Goal: Find contact information: Find contact information

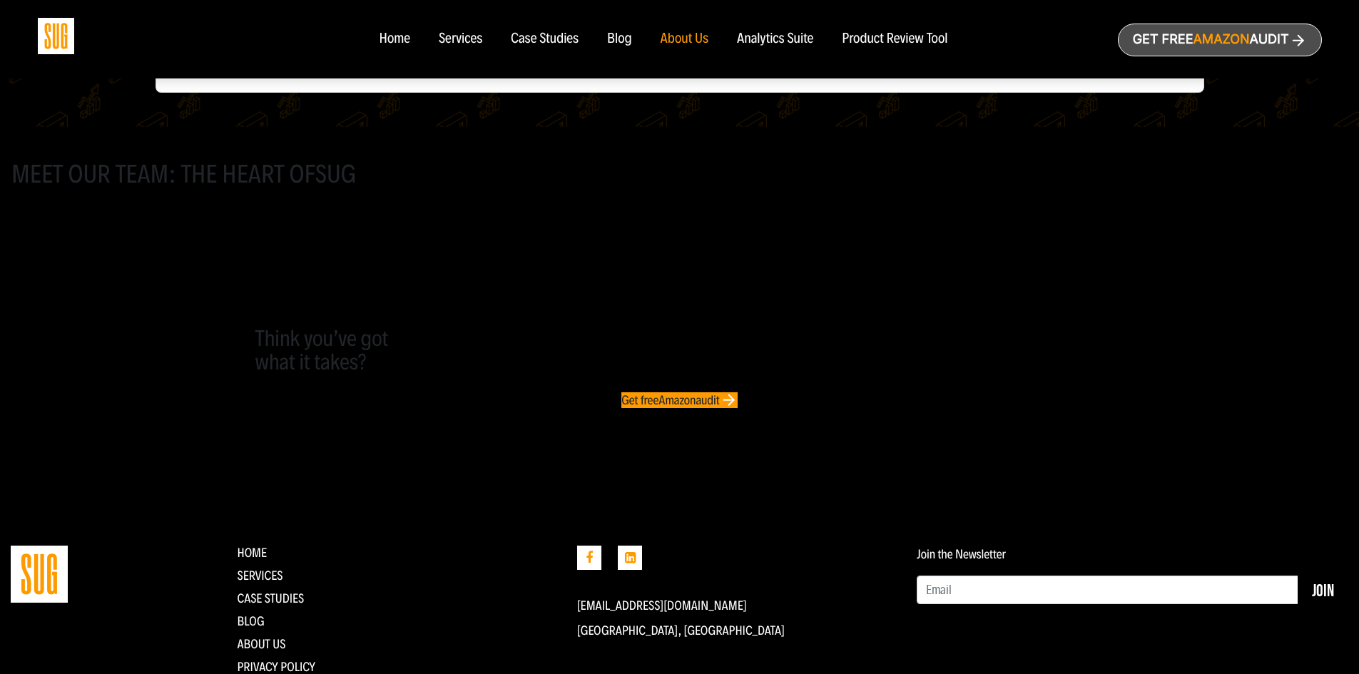
scroll to position [737, 0]
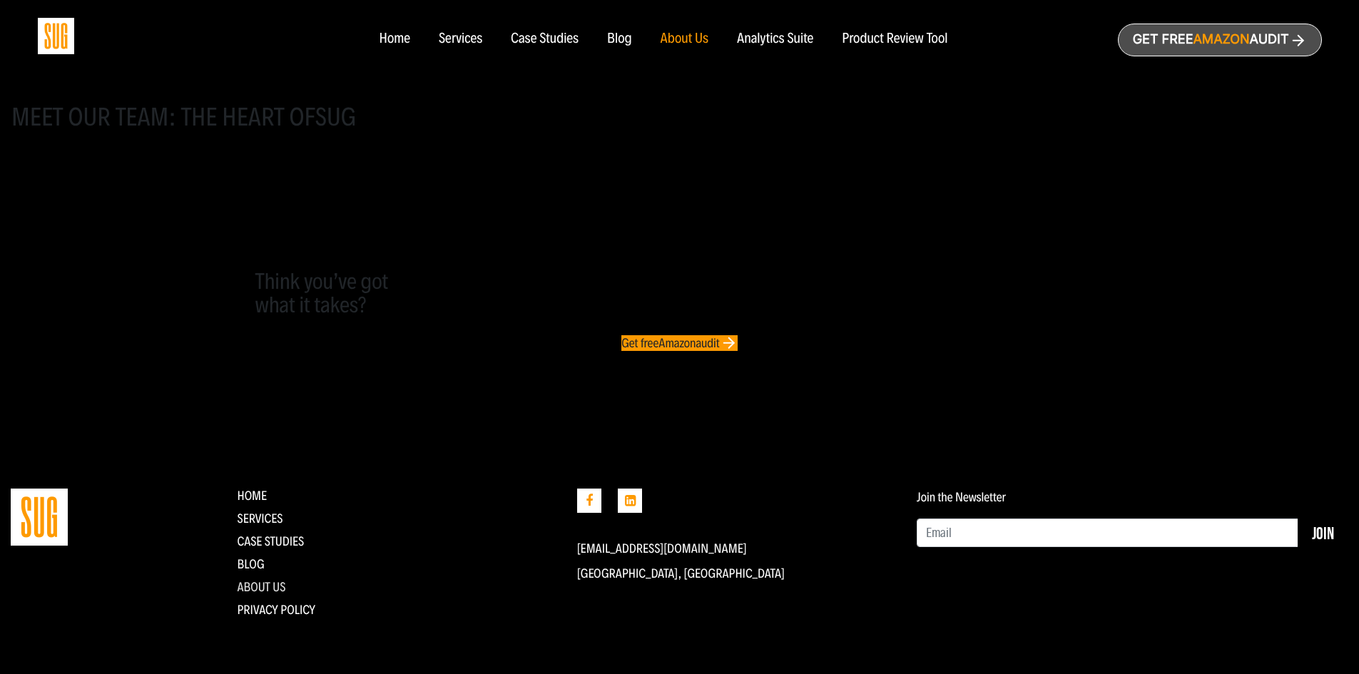
click at [254, 586] on link "About Us" at bounding box center [261, 587] width 49 height 16
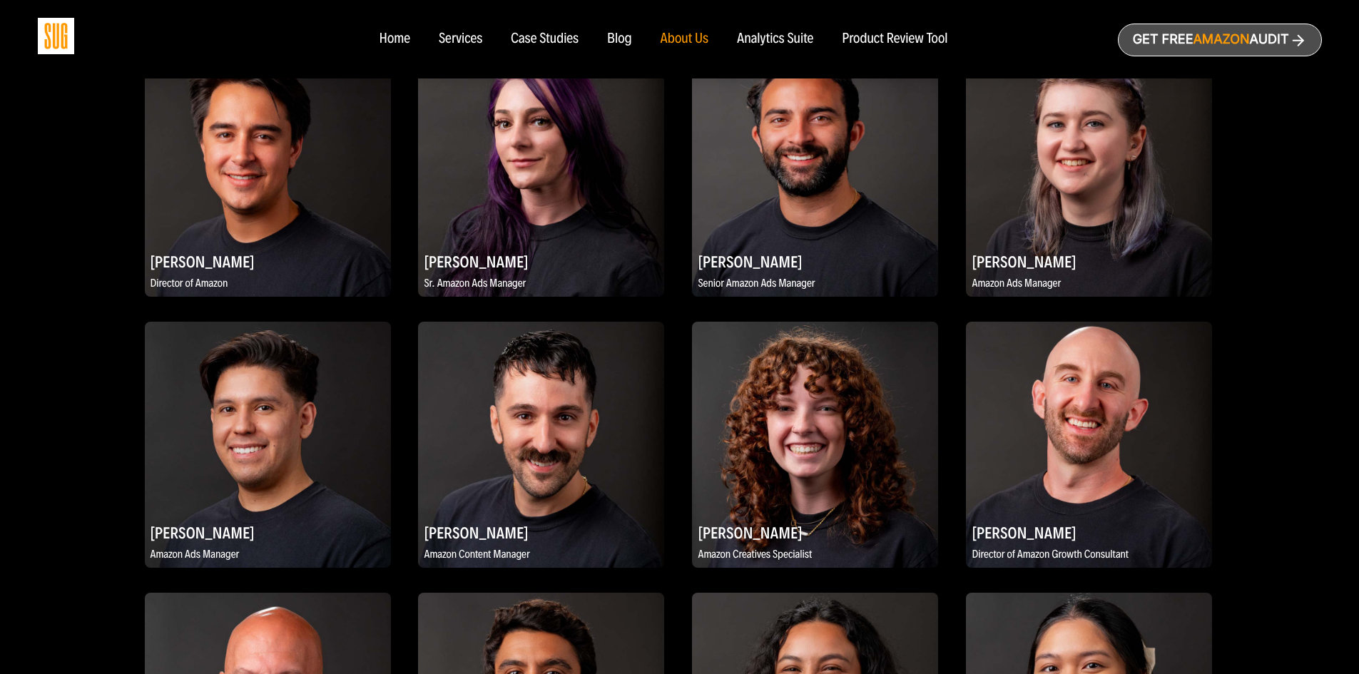
scroll to position [1284, 0]
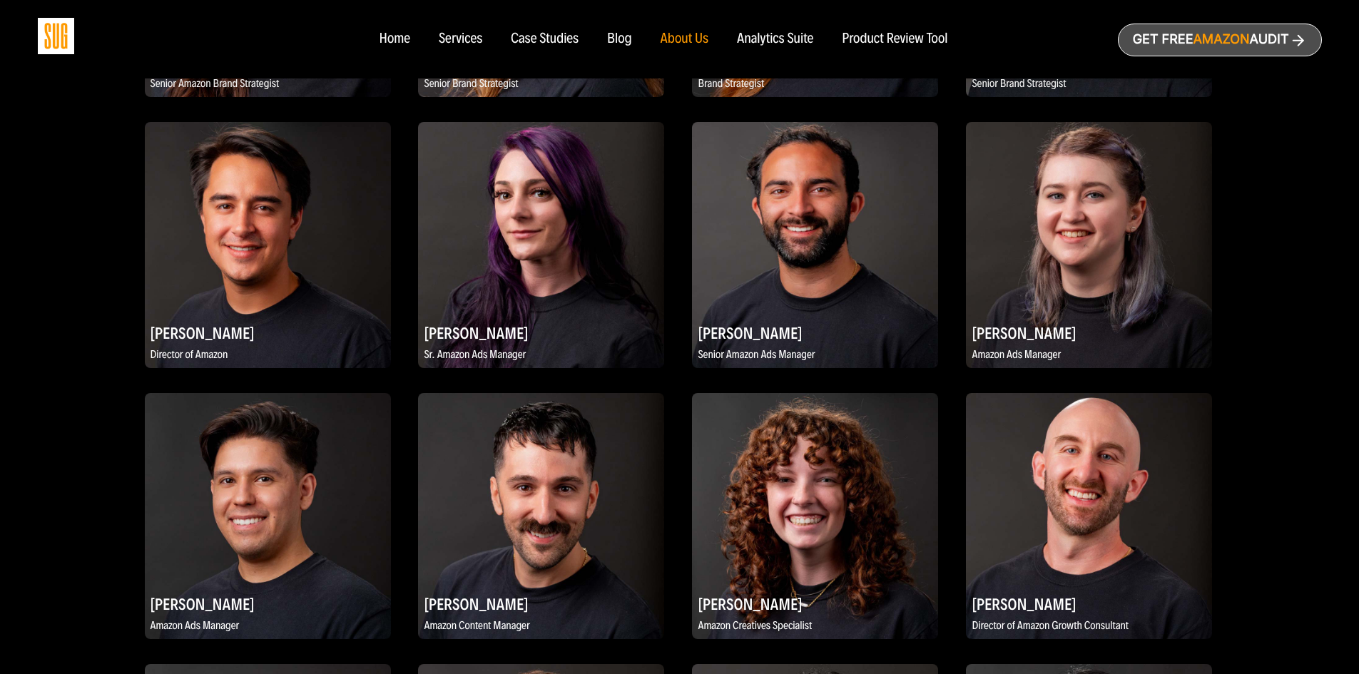
click at [274, 267] on img at bounding box center [268, 245] width 246 height 246
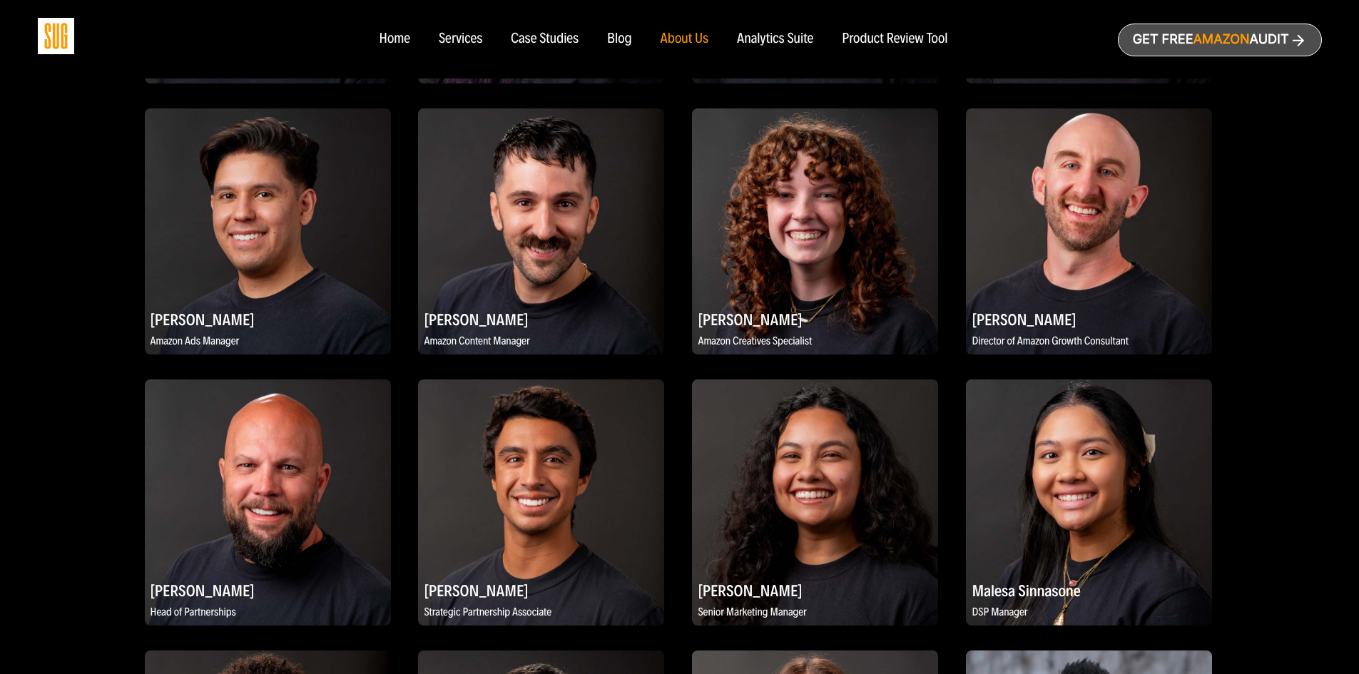
scroll to position [1570, 0]
click at [479, 340] on p "Amazon Content Manager" at bounding box center [541, 341] width 246 height 18
click at [522, 306] on h2 "[PERSON_NAME]" at bounding box center [541, 319] width 246 height 28
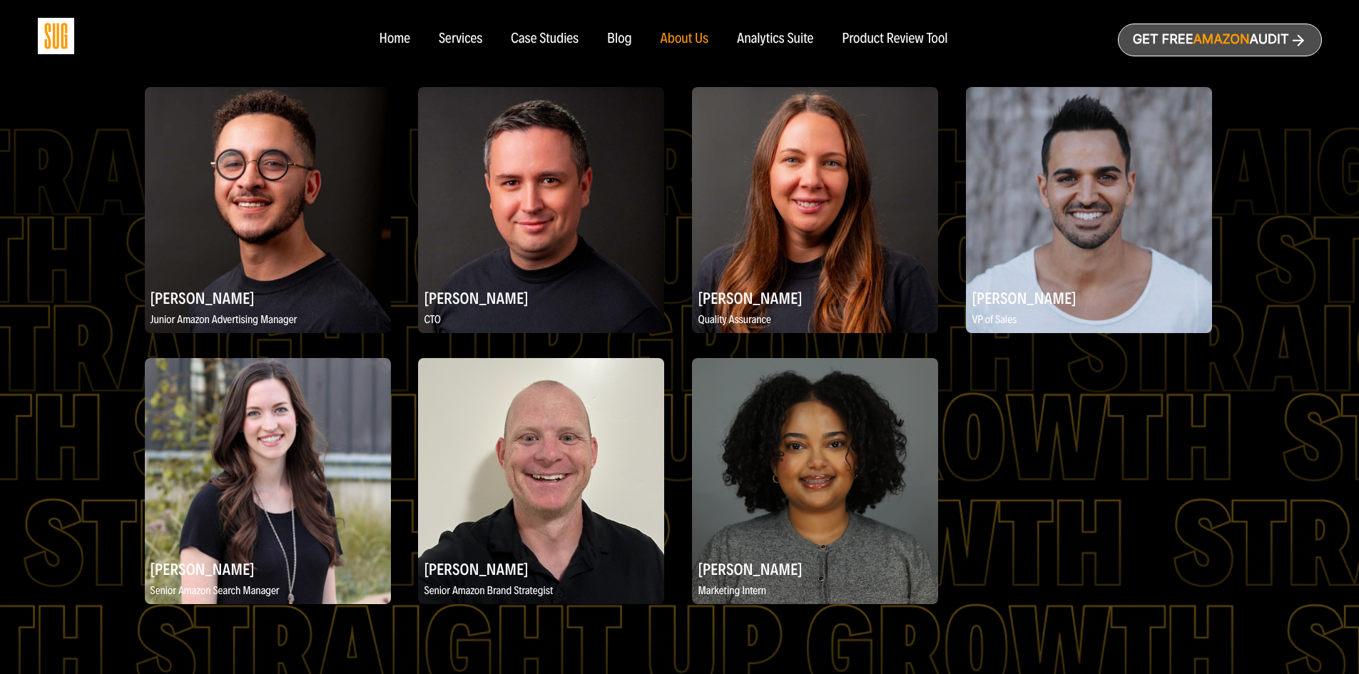
scroll to position [2140, 0]
